Goal: Transaction & Acquisition: Purchase product/service

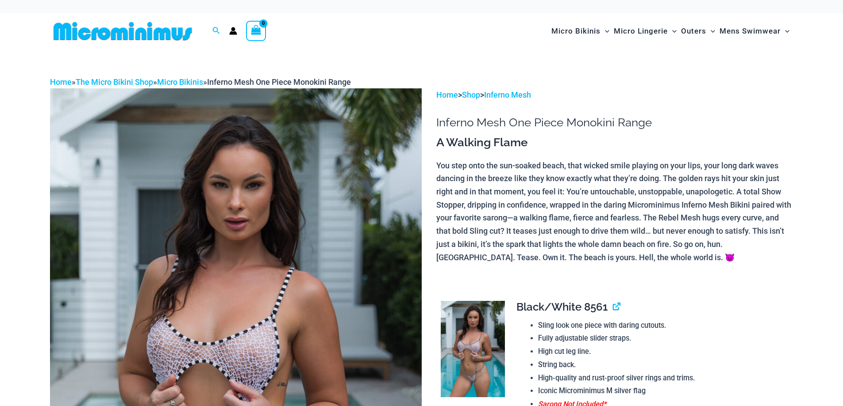
scroll to position [58, 0]
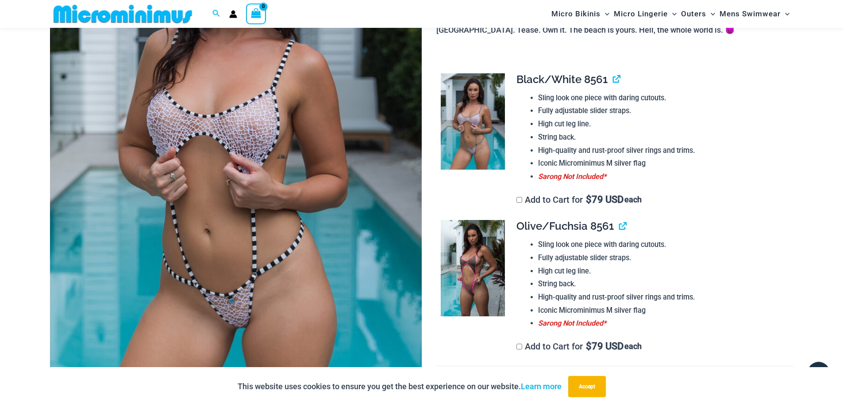
scroll to position [213, 0]
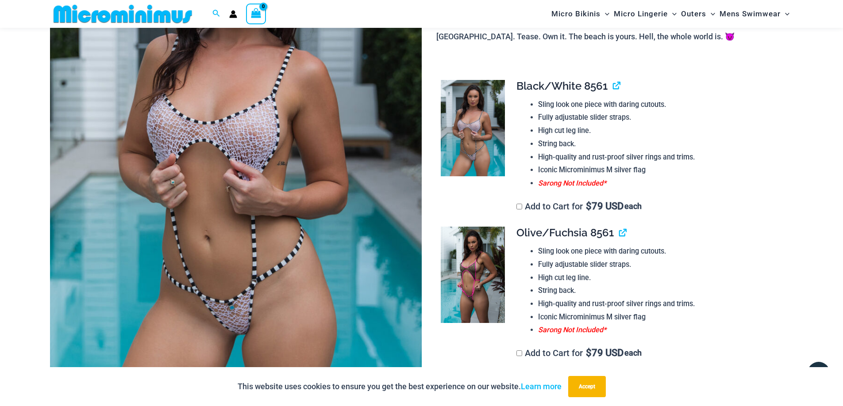
click at [202, 121] on img at bounding box center [236, 145] width 372 height 557
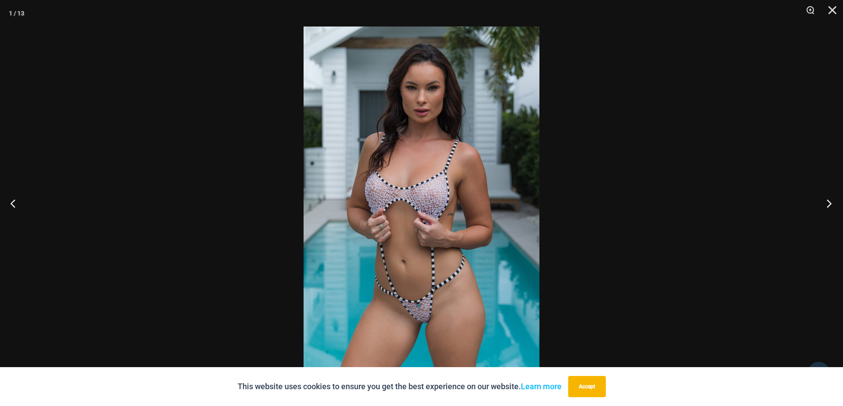
click at [829, 206] on button "Next" at bounding box center [825, 203] width 33 height 44
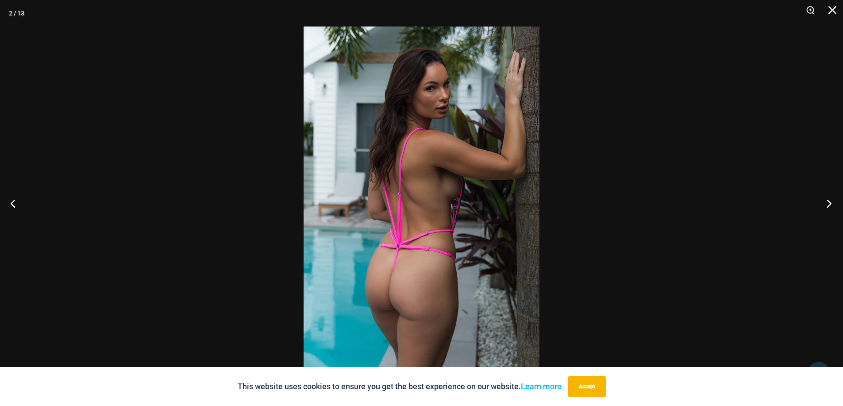
click at [829, 206] on button "Next" at bounding box center [825, 203] width 33 height 44
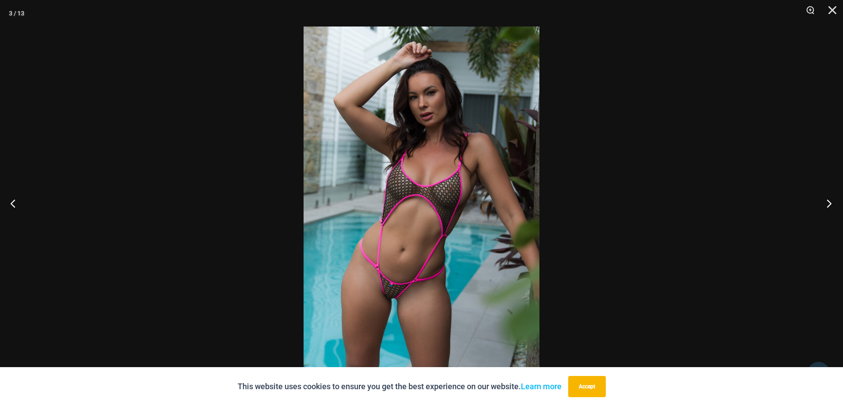
click at [829, 206] on button "Next" at bounding box center [825, 203] width 33 height 44
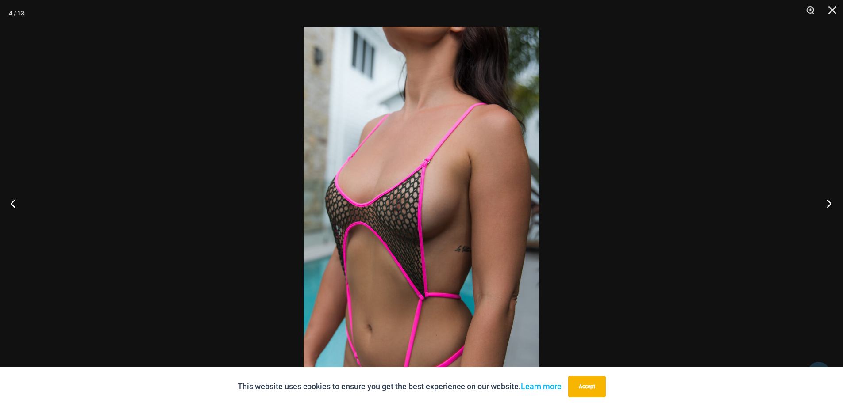
click at [829, 206] on button "Next" at bounding box center [825, 203] width 33 height 44
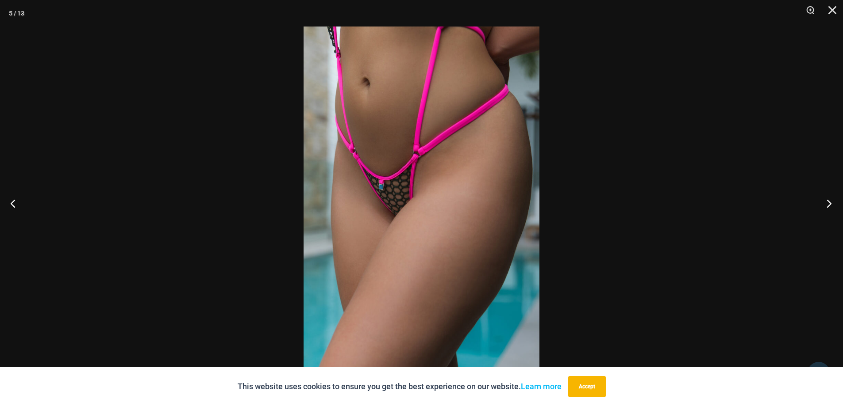
click at [829, 206] on button "Next" at bounding box center [825, 203] width 33 height 44
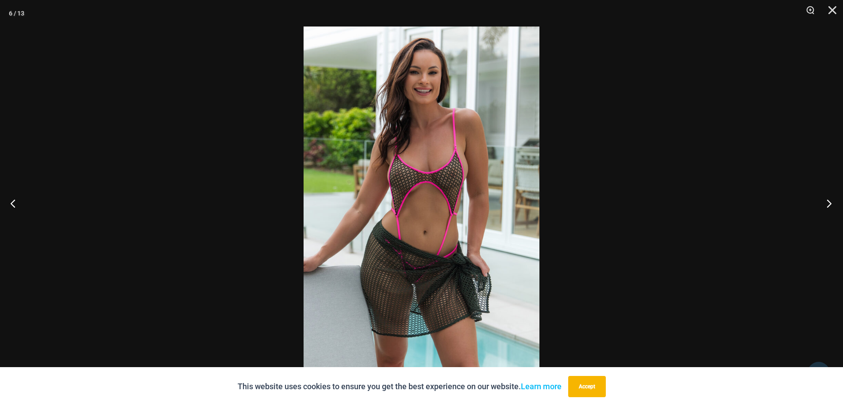
click at [829, 206] on button "Next" at bounding box center [825, 203] width 33 height 44
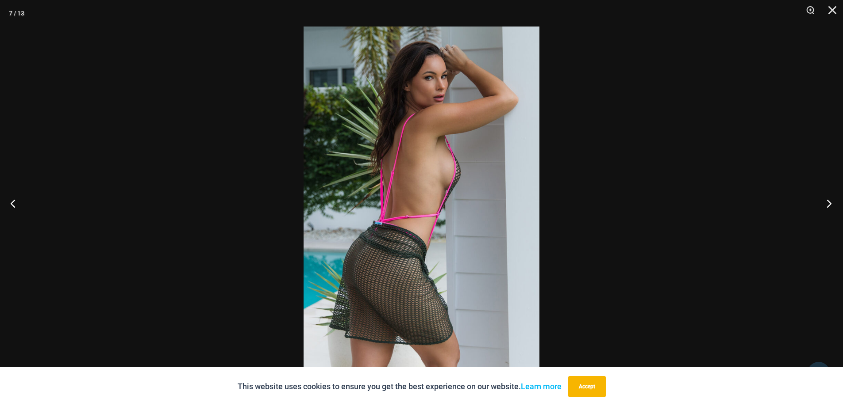
click at [829, 206] on button "Next" at bounding box center [825, 203] width 33 height 44
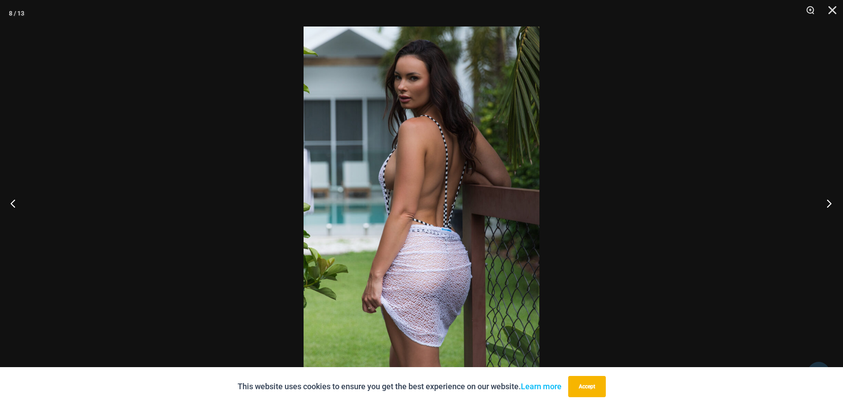
click at [829, 206] on button "Next" at bounding box center [825, 203] width 33 height 44
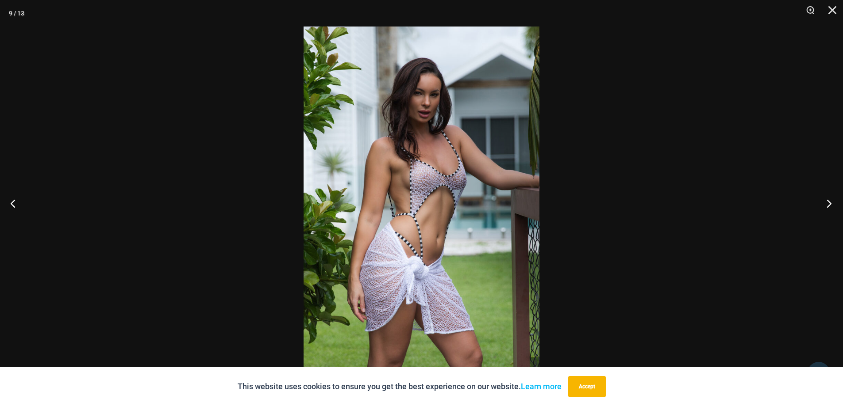
click at [829, 206] on button "Next" at bounding box center [825, 203] width 33 height 44
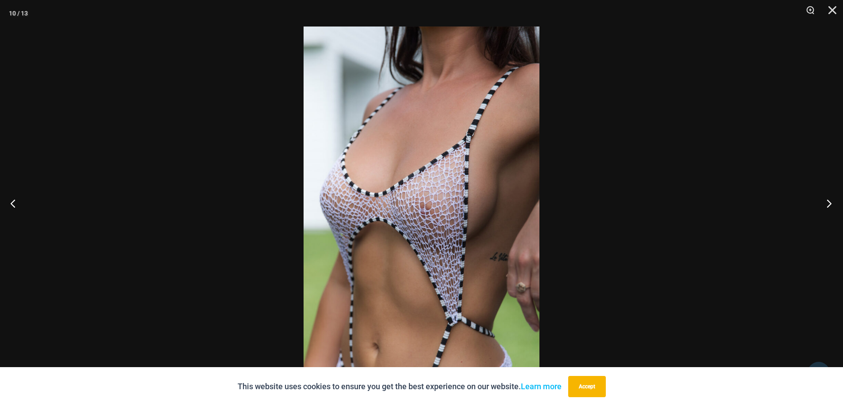
click at [829, 206] on button "Next" at bounding box center [825, 203] width 33 height 44
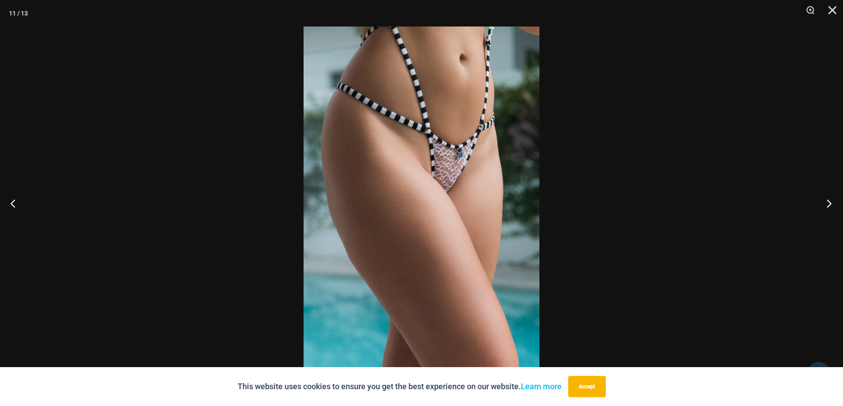
click at [829, 206] on button "Next" at bounding box center [825, 203] width 33 height 44
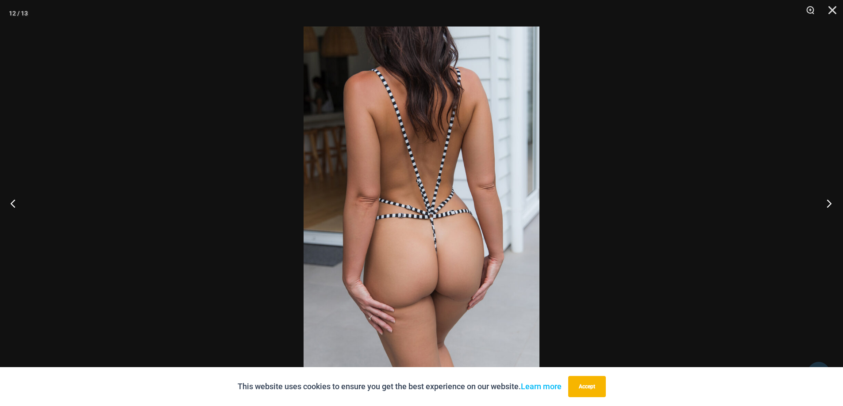
click at [829, 206] on button "Next" at bounding box center [825, 203] width 33 height 44
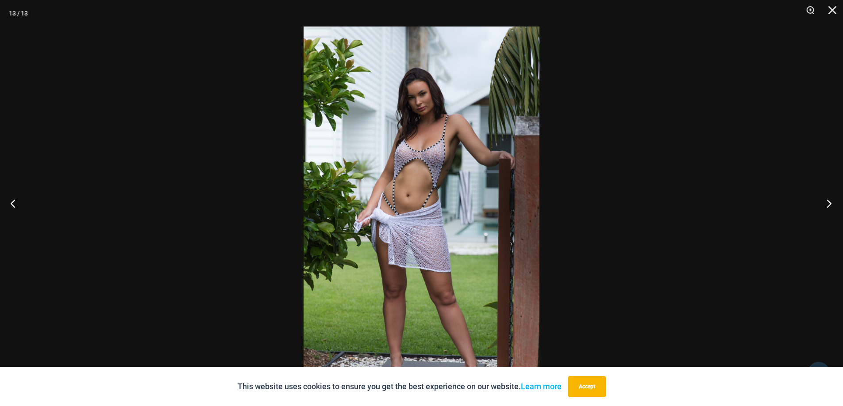
click at [829, 206] on button "Next" at bounding box center [825, 203] width 33 height 44
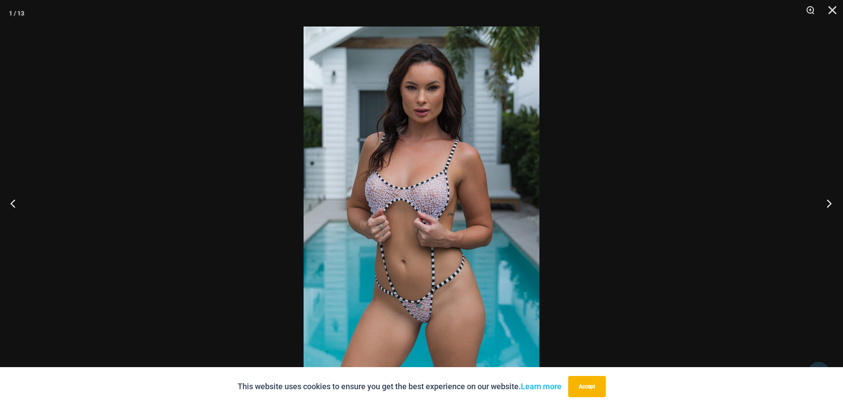
click at [829, 206] on button "Next" at bounding box center [825, 203] width 33 height 44
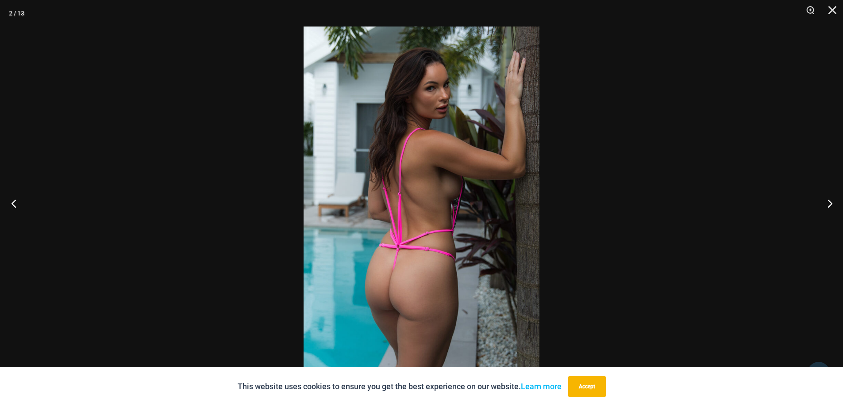
click at [17, 203] on button "Previous" at bounding box center [16, 203] width 33 height 44
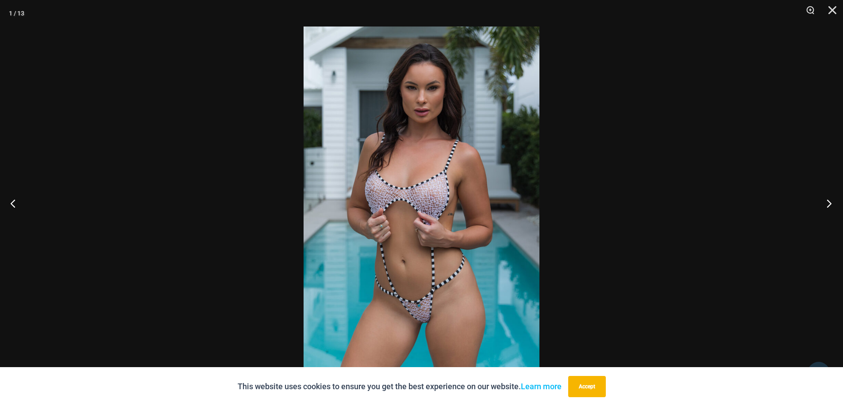
click at [833, 203] on button "Next" at bounding box center [825, 203] width 33 height 44
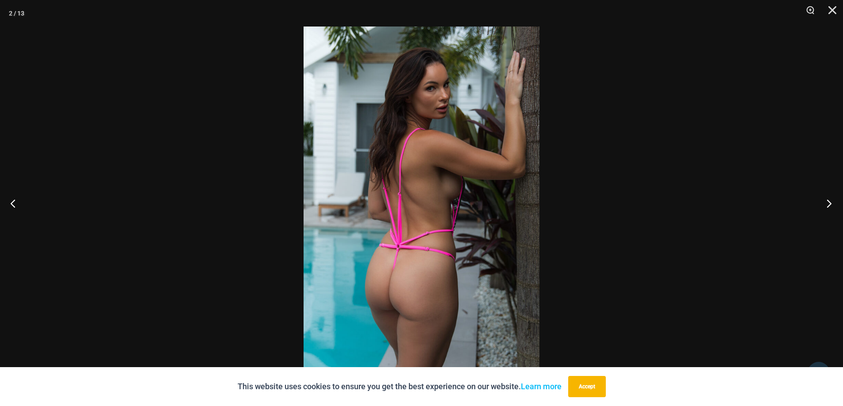
click at [833, 203] on button "Next" at bounding box center [825, 203] width 33 height 44
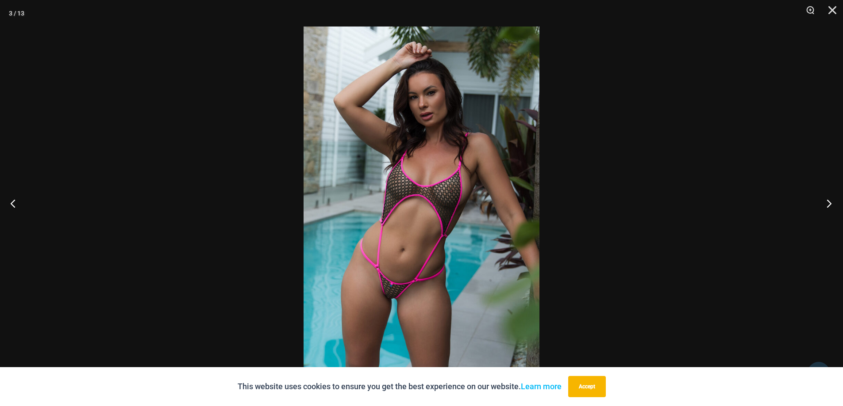
click at [833, 203] on button "Next" at bounding box center [825, 203] width 33 height 44
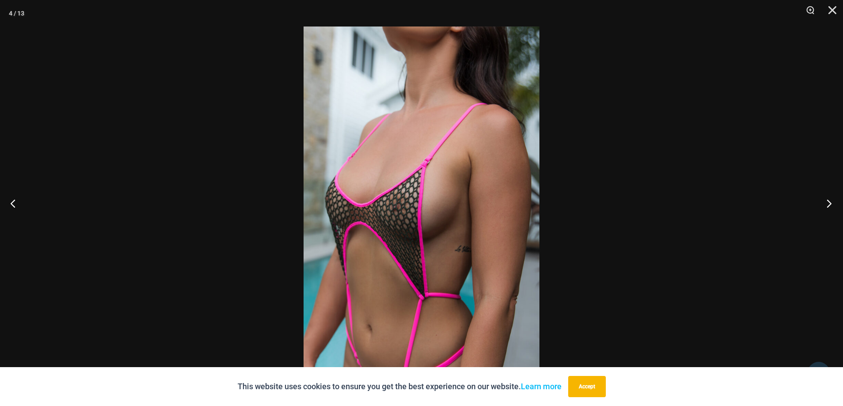
click at [833, 203] on button "Next" at bounding box center [825, 203] width 33 height 44
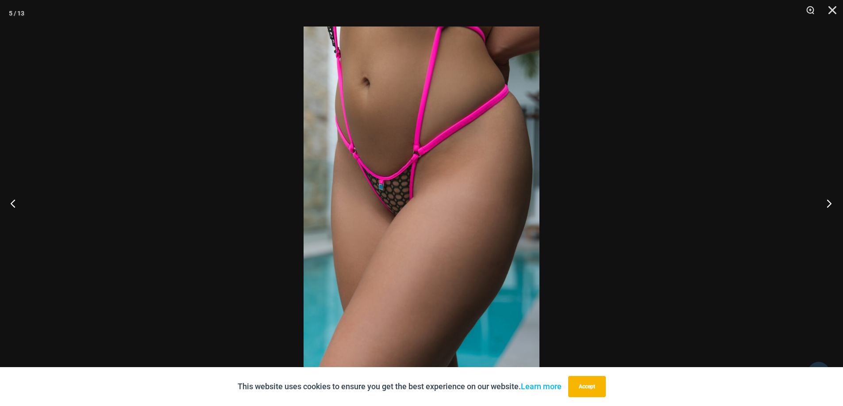
click at [833, 203] on button "Next" at bounding box center [825, 203] width 33 height 44
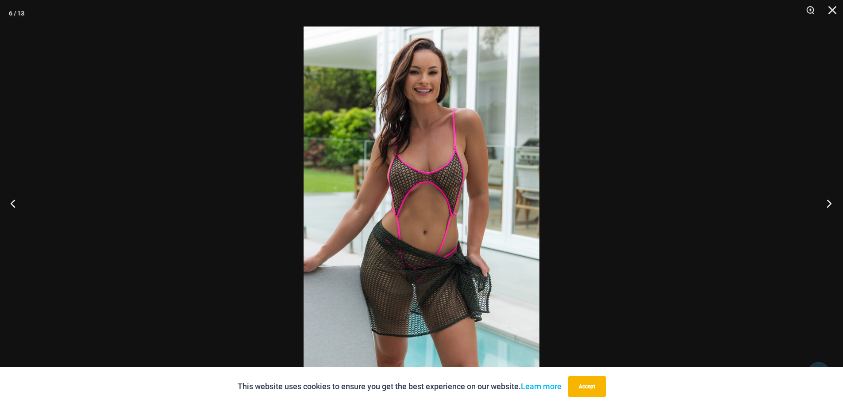
click at [833, 203] on button "Next" at bounding box center [825, 203] width 33 height 44
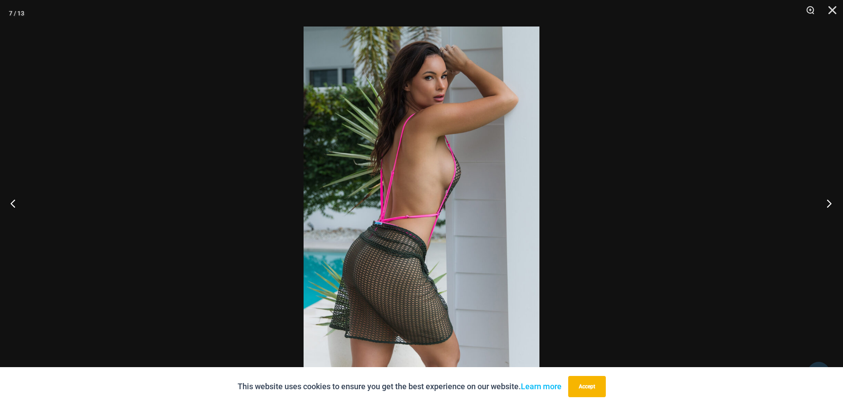
click at [833, 203] on button "Next" at bounding box center [825, 203] width 33 height 44
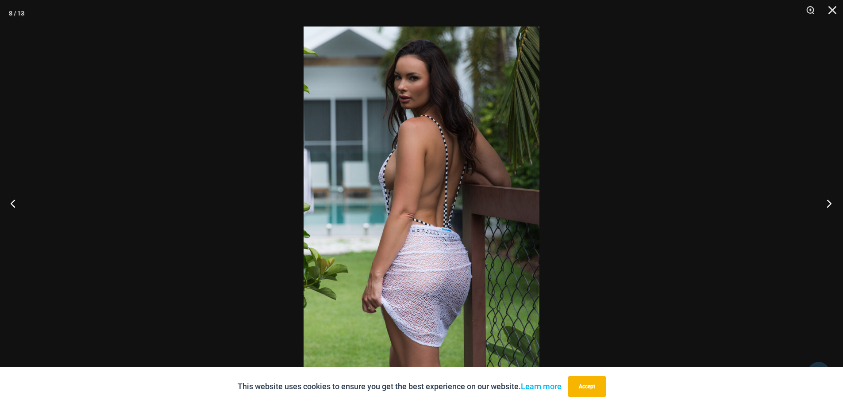
click at [833, 203] on button "Next" at bounding box center [825, 203] width 33 height 44
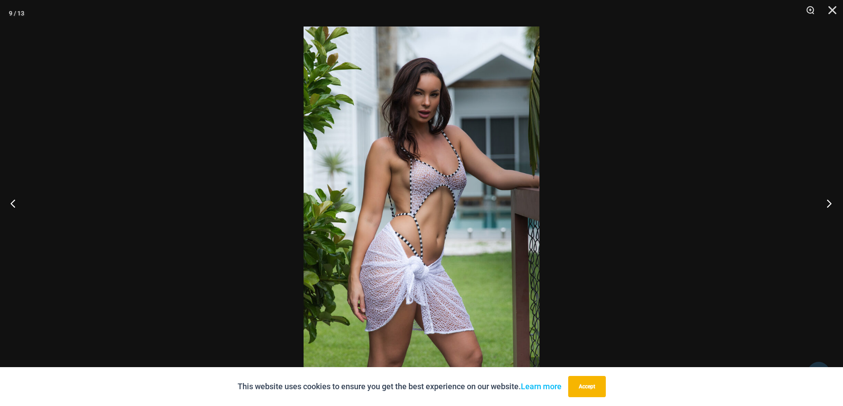
click at [833, 203] on button "Next" at bounding box center [825, 203] width 33 height 44
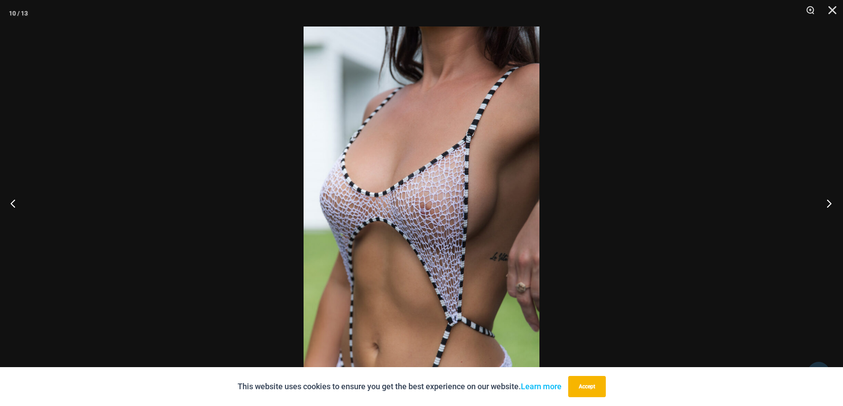
click at [833, 203] on button "Next" at bounding box center [825, 203] width 33 height 44
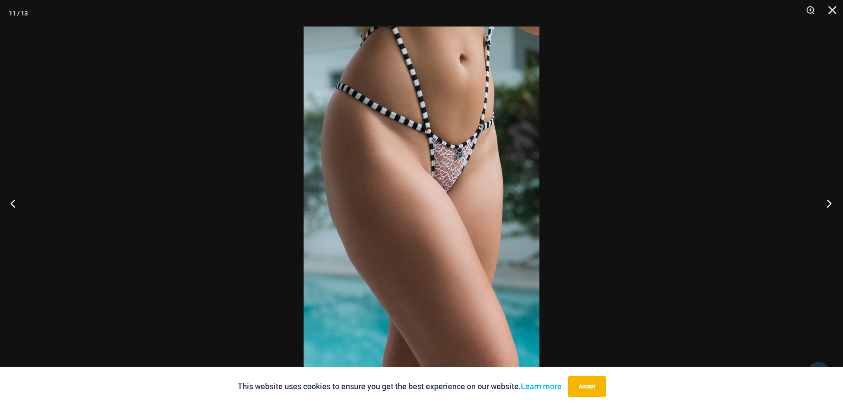
click at [833, 203] on button "Next" at bounding box center [825, 203] width 33 height 44
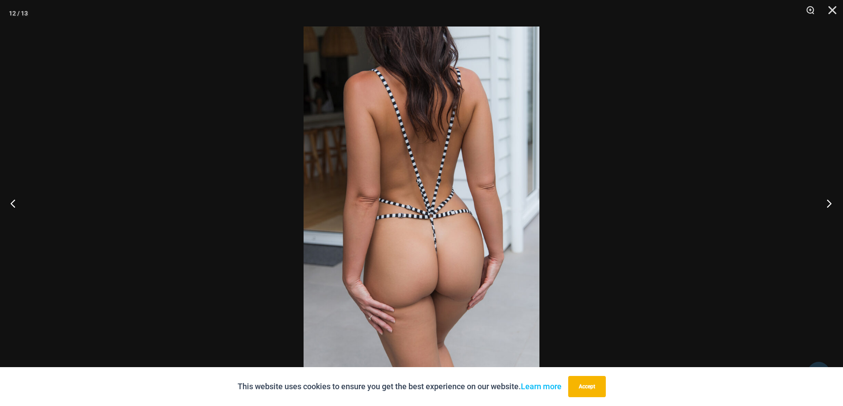
click at [833, 203] on button "Next" at bounding box center [825, 203] width 33 height 44
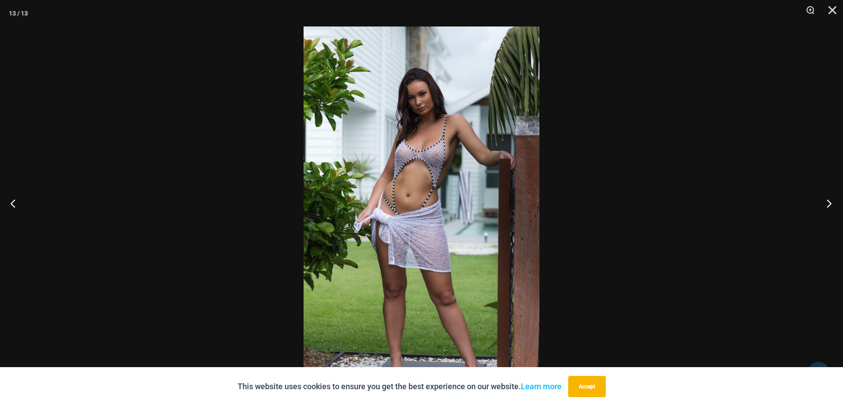
click at [833, 203] on button "Next" at bounding box center [825, 203] width 33 height 44
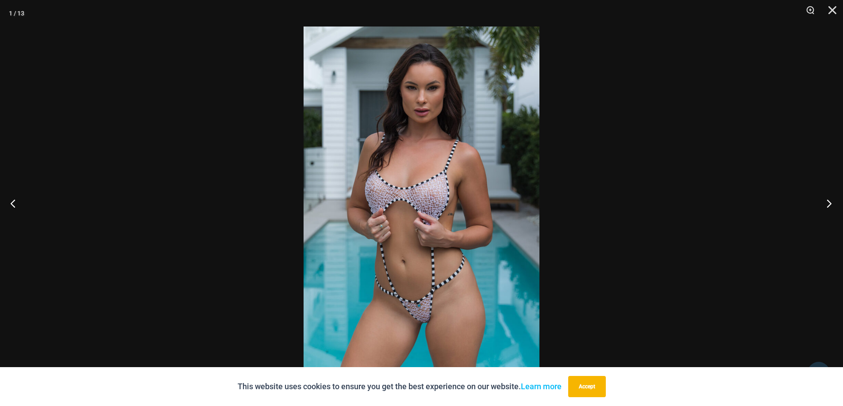
click at [833, 203] on button "Next" at bounding box center [825, 203] width 33 height 44
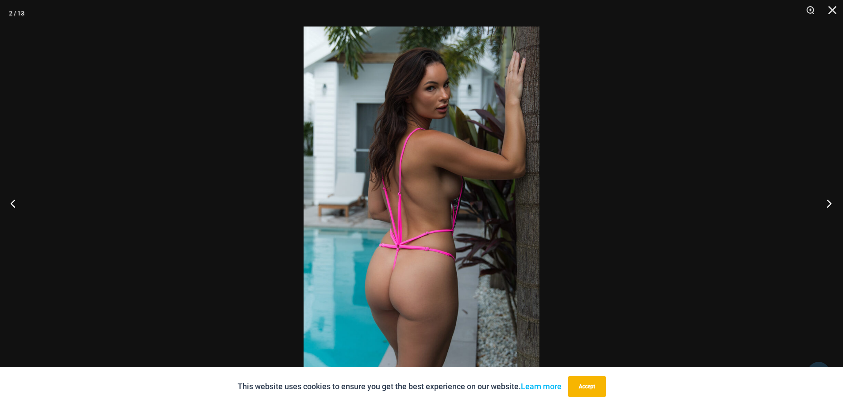
click at [833, 203] on button "Next" at bounding box center [825, 203] width 33 height 44
